Goal: Task Accomplishment & Management: Manage account settings

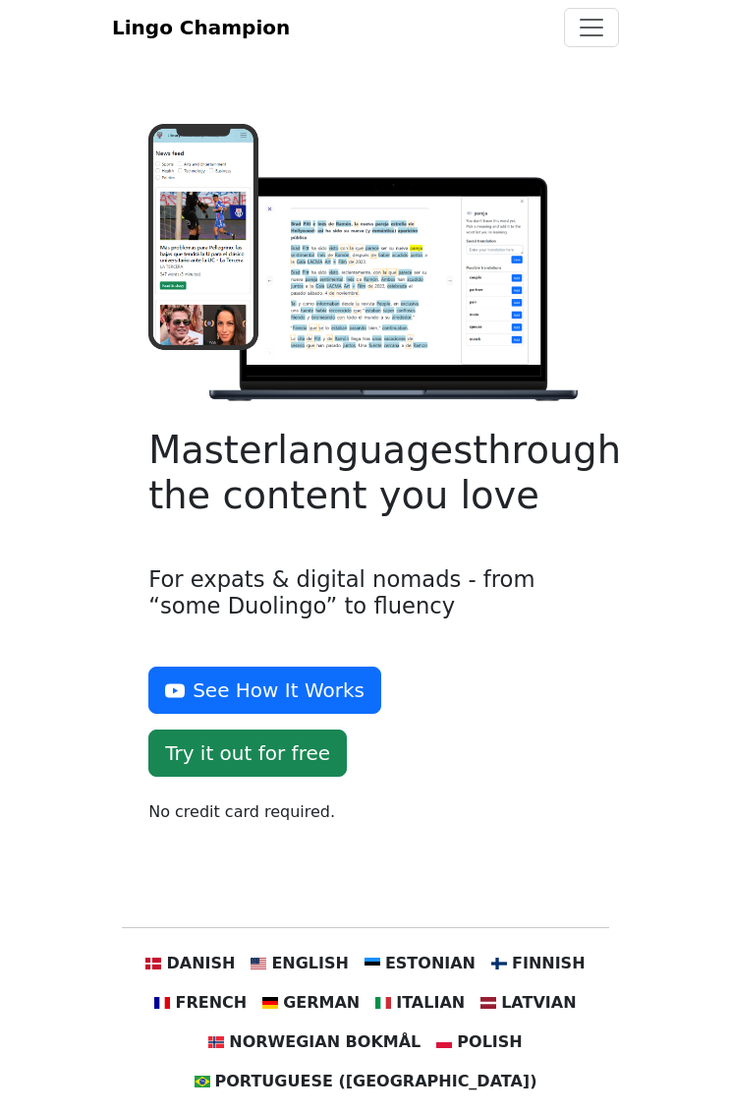
click at [347, 729] on link "Try it out for free" at bounding box center [247, 752] width 199 height 47
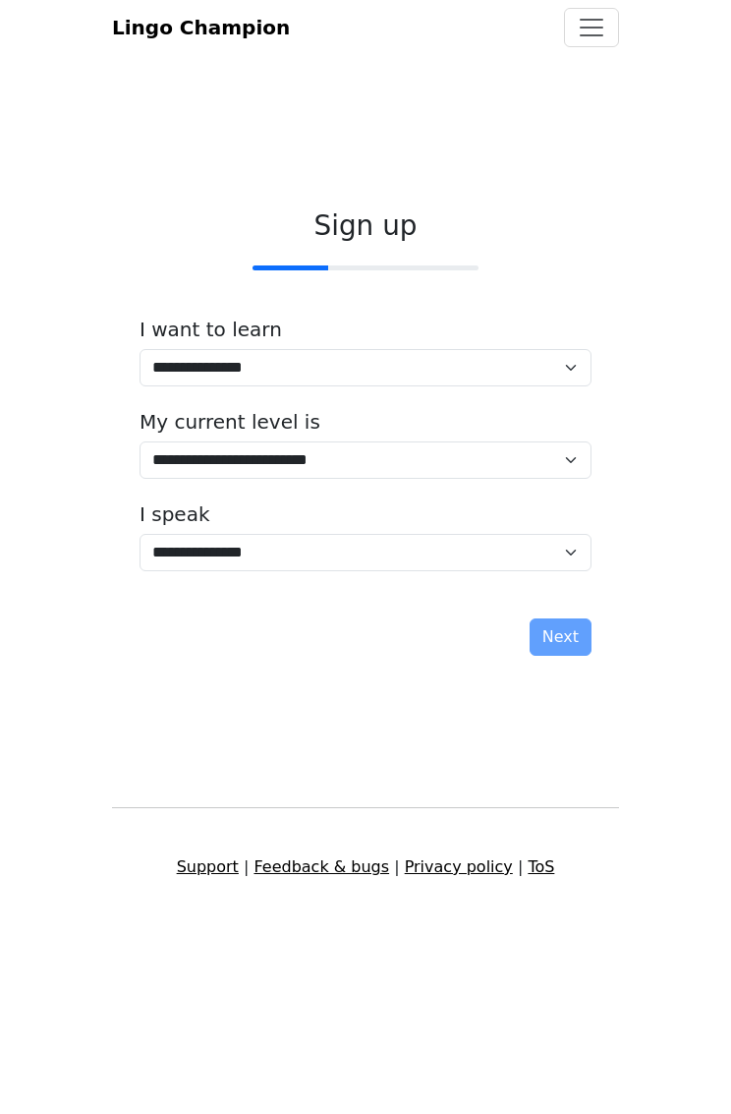
click at [421, 876] on link "Privacy policy" at bounding box center [459, 866] width 108 height 19
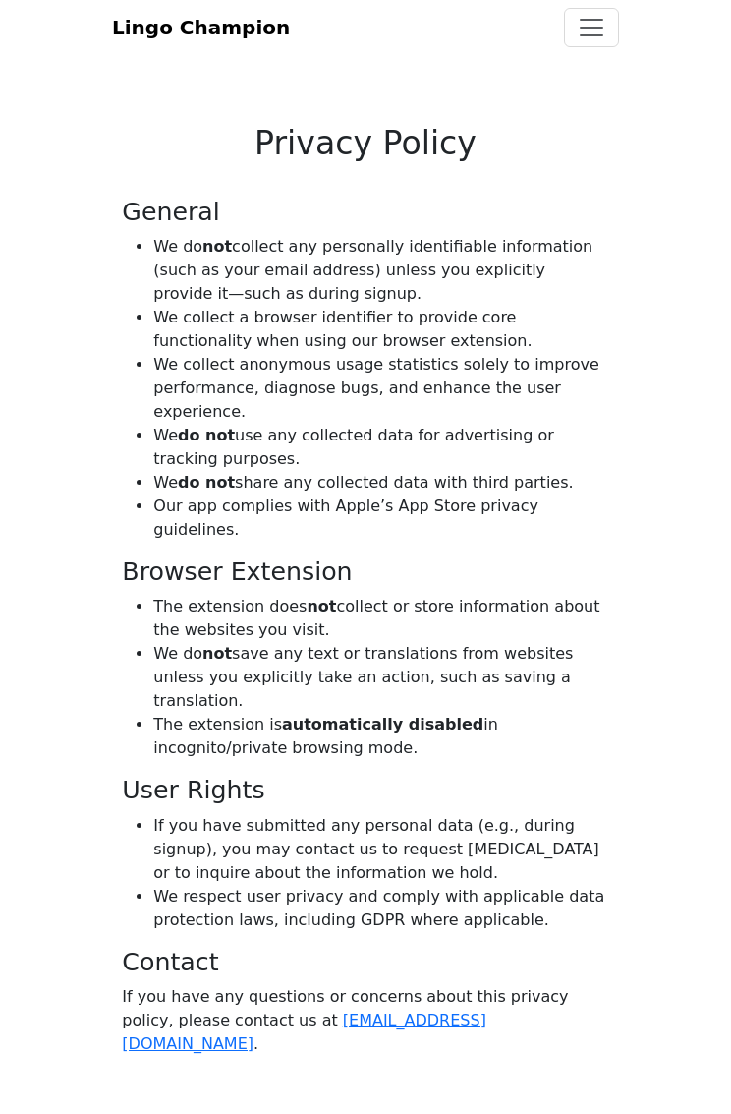
click at [607, 47] on button "Toggle navigation" at bounding box center [591, 27] width 55 height 39
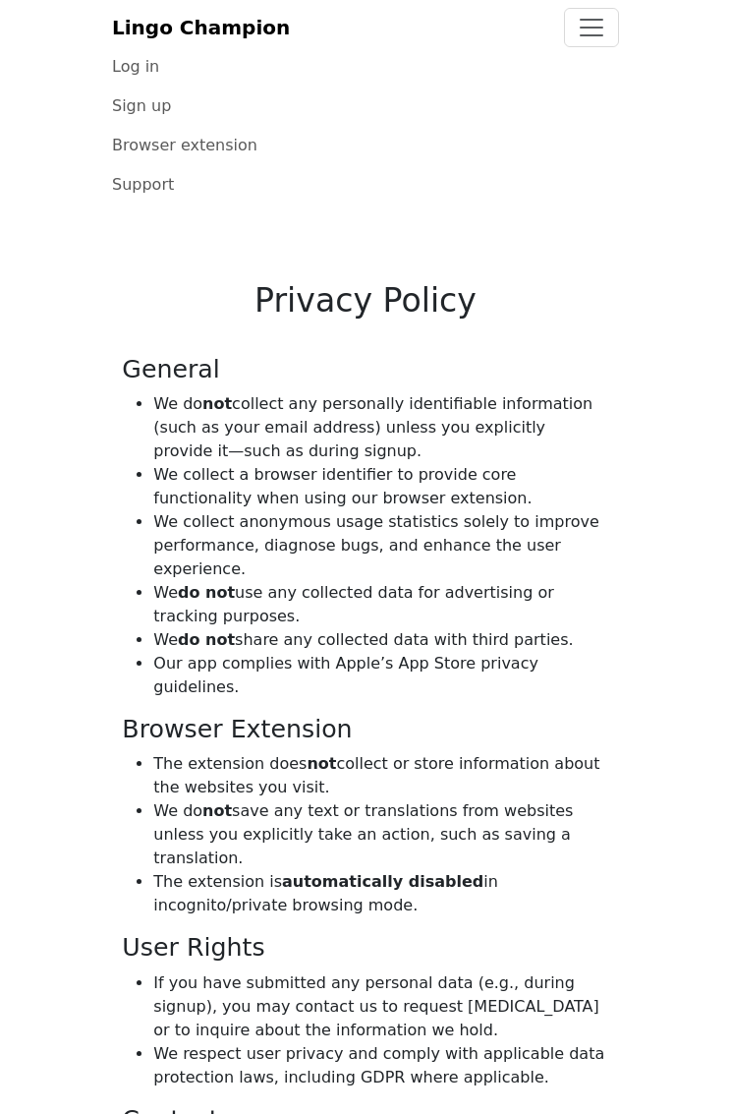
click at [166, 87] on link "Log in" at bounding box center [365, 66] width 507 height 39
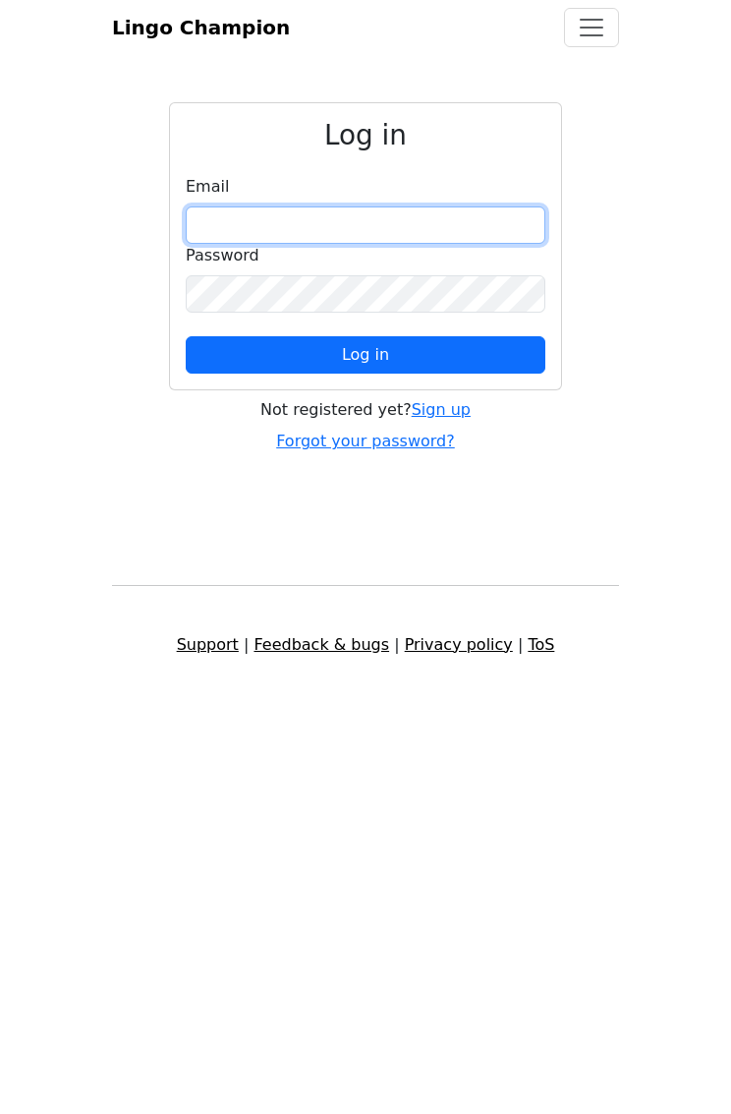
click at [353, 244] on input "email" at bounding box center [366, 224] width 360 height 37
type input "**********"
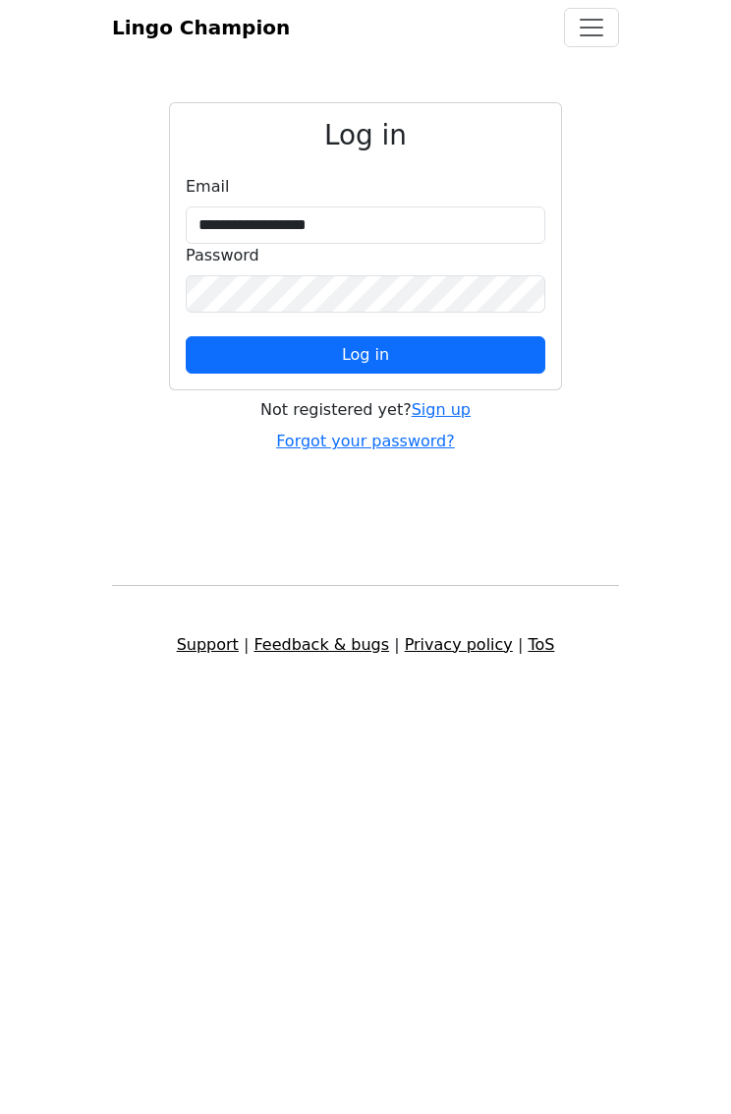
click at [431, 374] on button "Log in" at bounding box center [366, 354] width 360 height 37
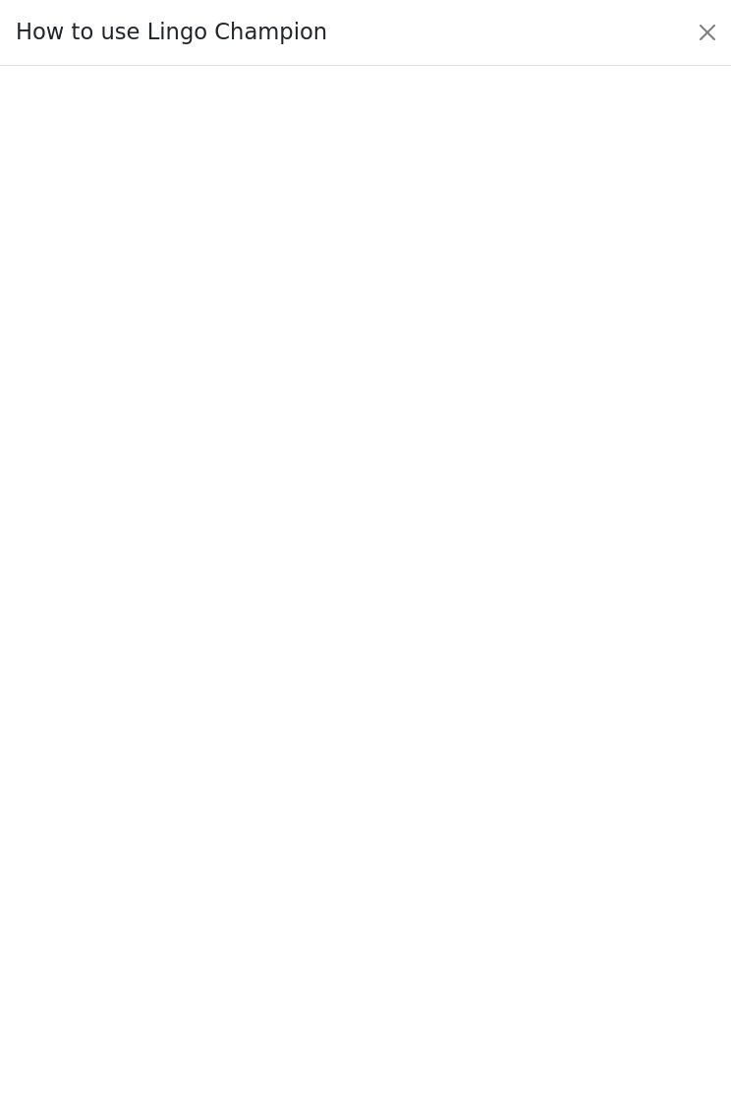
click at [713, 48] on button "Close" at bounding box center [707, 32] width 31 height 31
